Goal: Obtain resource: Download file/media

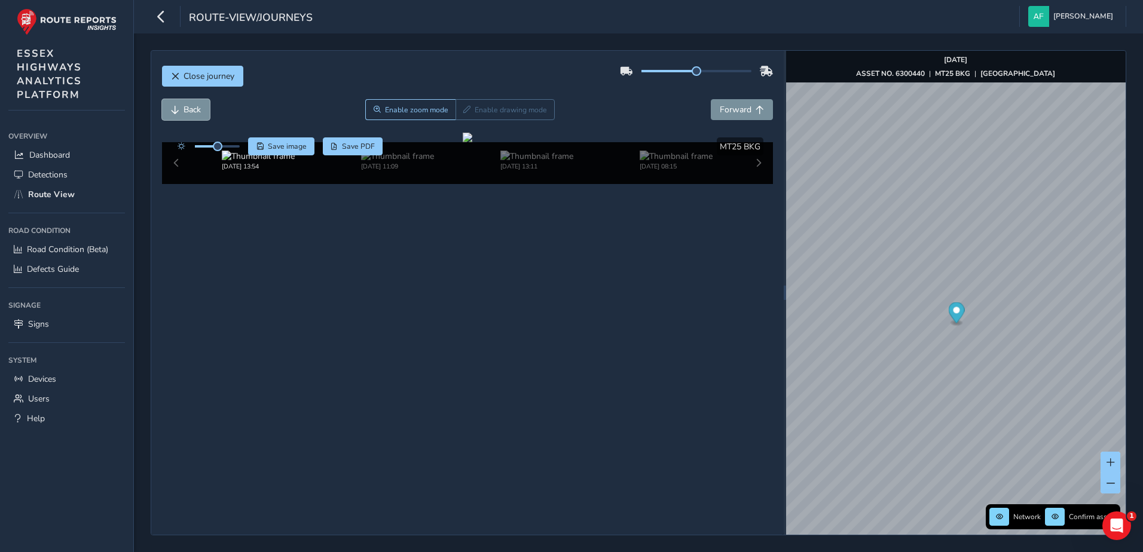
click at [200, 109] on span "Back" at bounding box center [192, 109] width 17 height 11
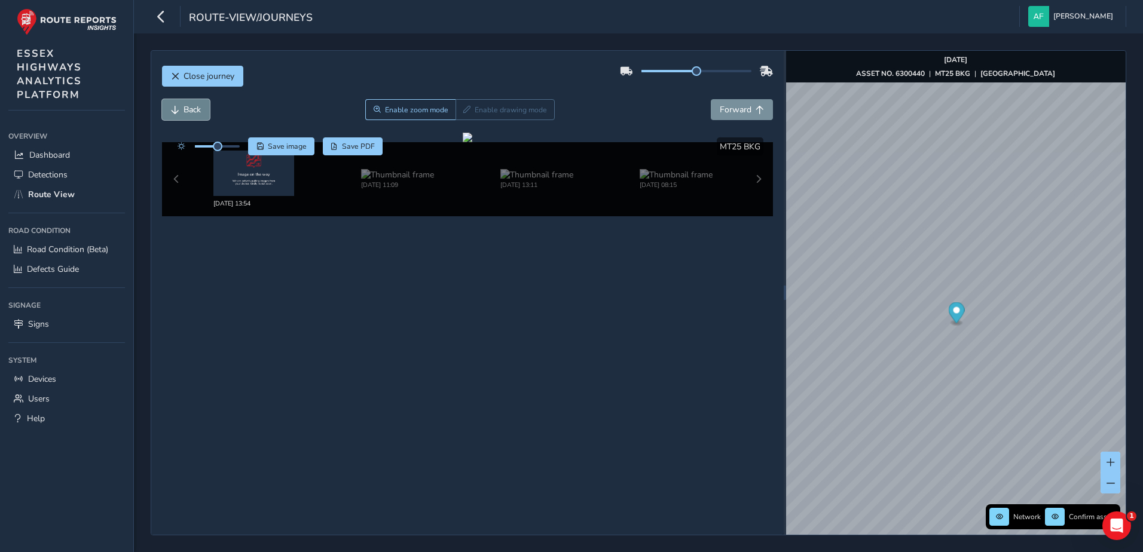
click at [180, 109] on button "Back" at bounding box center [186, 109] width 48 height 21
click at [176, 72] on span "Close journey" at bounding box center [175, 76] width 8 height 8
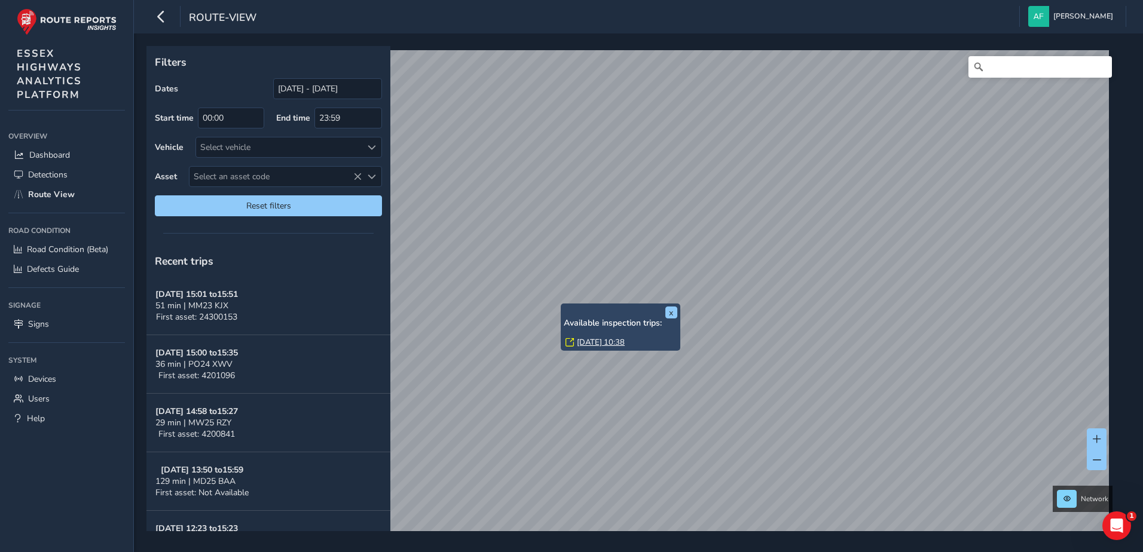
click at [590, 347] on link "[DATE] 10:38" at bounding box center [601, 342] width 48 height 11
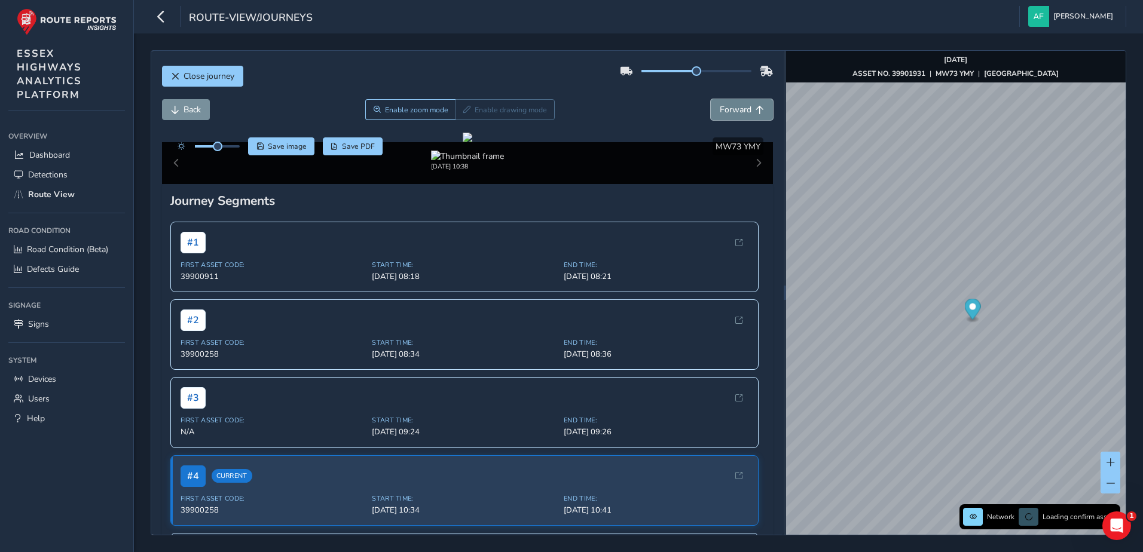
click at [743, 108] on button "Forward" at bounding box center [742, 109] width 62 height 21
click at [353, 148] on span "Save PDF" at bounding box center [358, 147] width 33 height 10
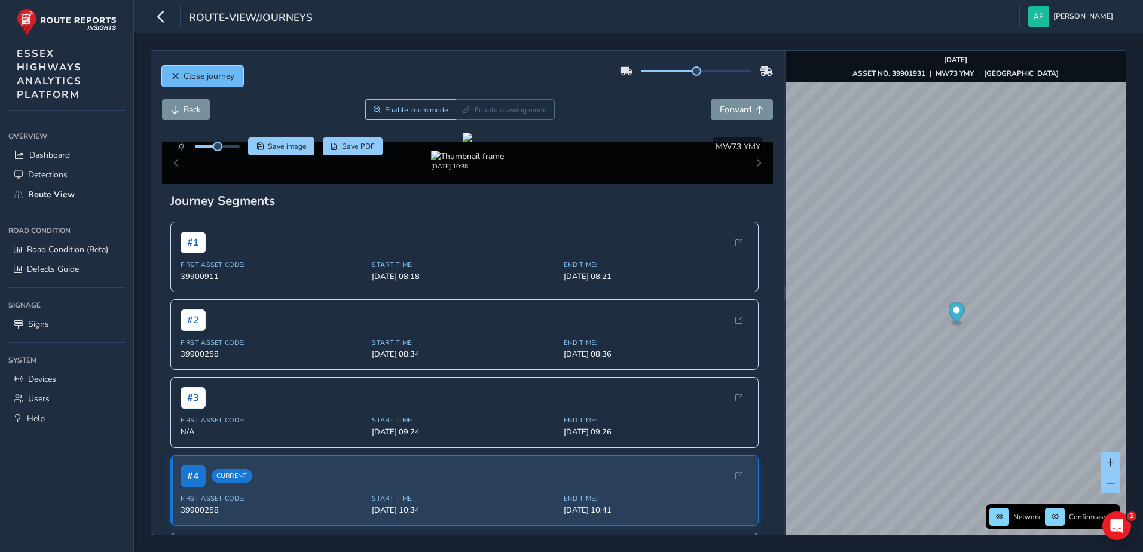
click at [201, 69] on button "Close journey" at bounding box center [202, 76] width 81 height 21
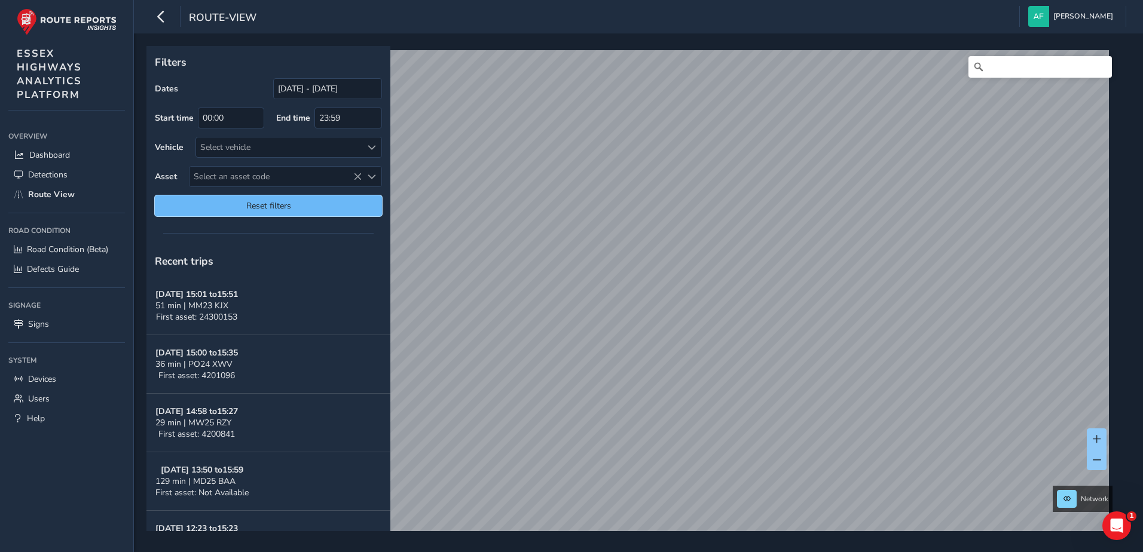
click at [287, 203] on span "Reset filters" at bounding box center [268, 205] width 209 height 11
